Goal: Task Accomplishment & Management: Manage account settings

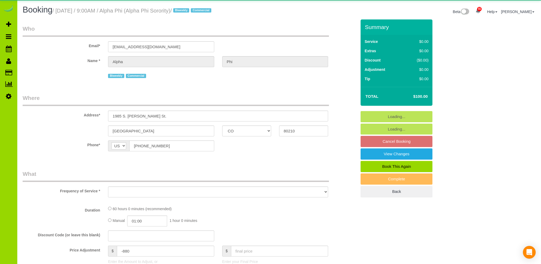
select select "CO"
select select "string:fspay"
select select "number:1"
select select "number:21"
select select "object:1233"
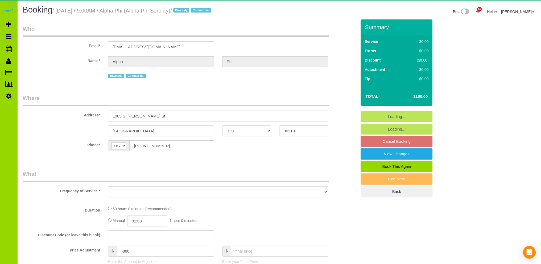
select select "3"
select select "spot1"
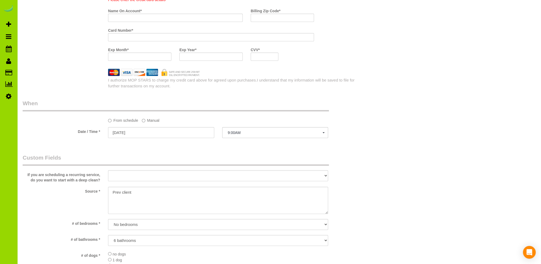
scroll to position [266, 0]
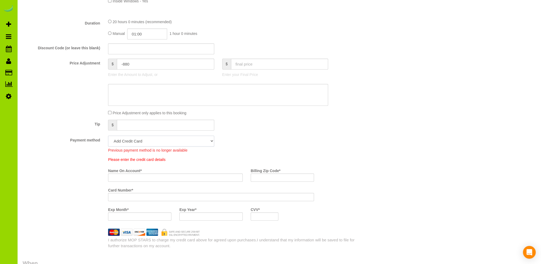
click at [167, 141] on select "Mastercard - 7408 - 01/2027 (Default) Add Credit Card ─────────────── Cash Chec…" at bounding box center [161, 140] width 106 height 11
select select "string:fspay-35e32e0a-9ff9-4349-a3f9-ae8dd9c74e01"
click at [108, 136] on select "Mastercard - 7408 - 01/2027 (Default) Add Credit Card ─────────────── Cash Chec…" at bounding box center [161, 140] width 106 height 11
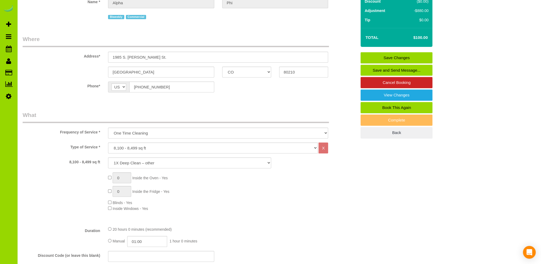
scroll to position [0, 0]
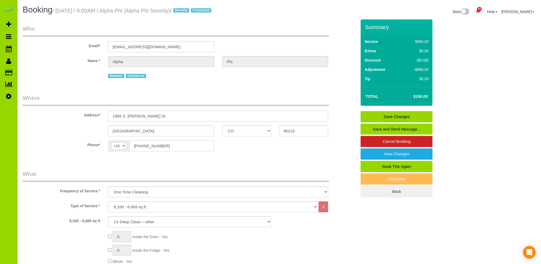
click at [384, 114] on link "Save Changes" at bounding box center [396, 116] width 72 height 11
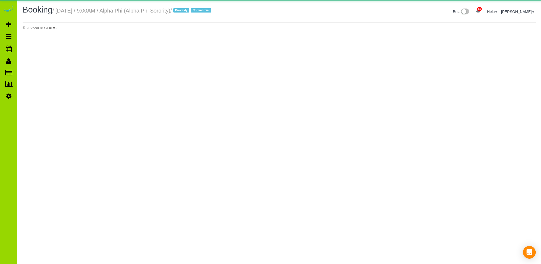
select select "CO"
select select "number:1"
select select "number:21"
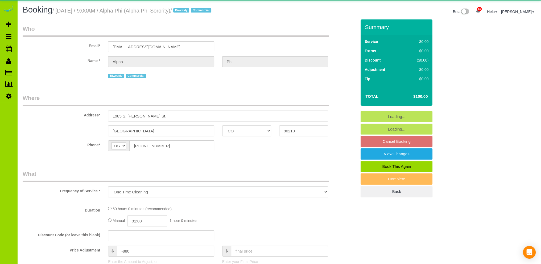
select select "object:2430"
select select "3"
select select "spot6"
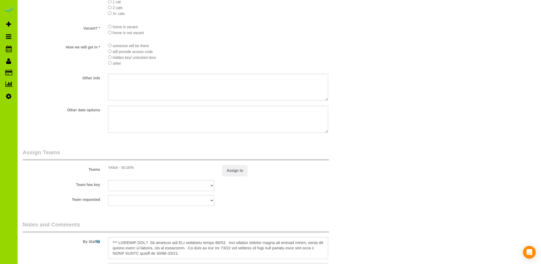
scroll to position [691, 0]
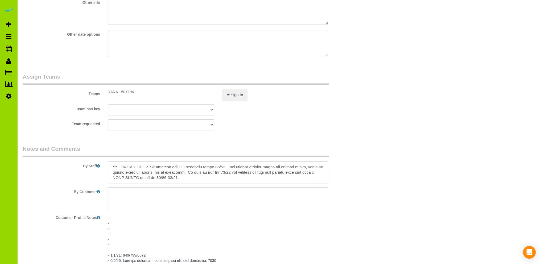
click at [209, 179] on textarea at bounding box center [218, 172] width 220 height 22
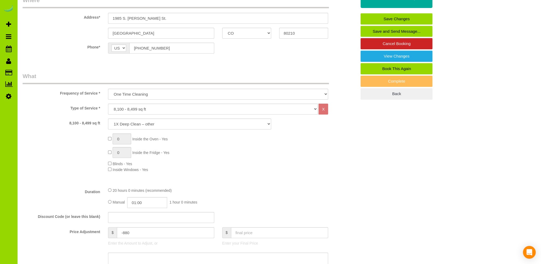
scroll to position [0, 0]
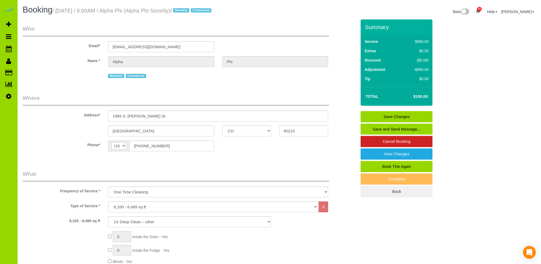
type textarea "*** LAUNDRY DAY? Yes laundry but NOT cleaning [DATE]. Just getting laundry read…"
click at [386, 113] on link "Save Changes" at bounding box center [396, 116] width 72 height 11
